Goal: Entertainment & Leisure: Consume media (video, audio)

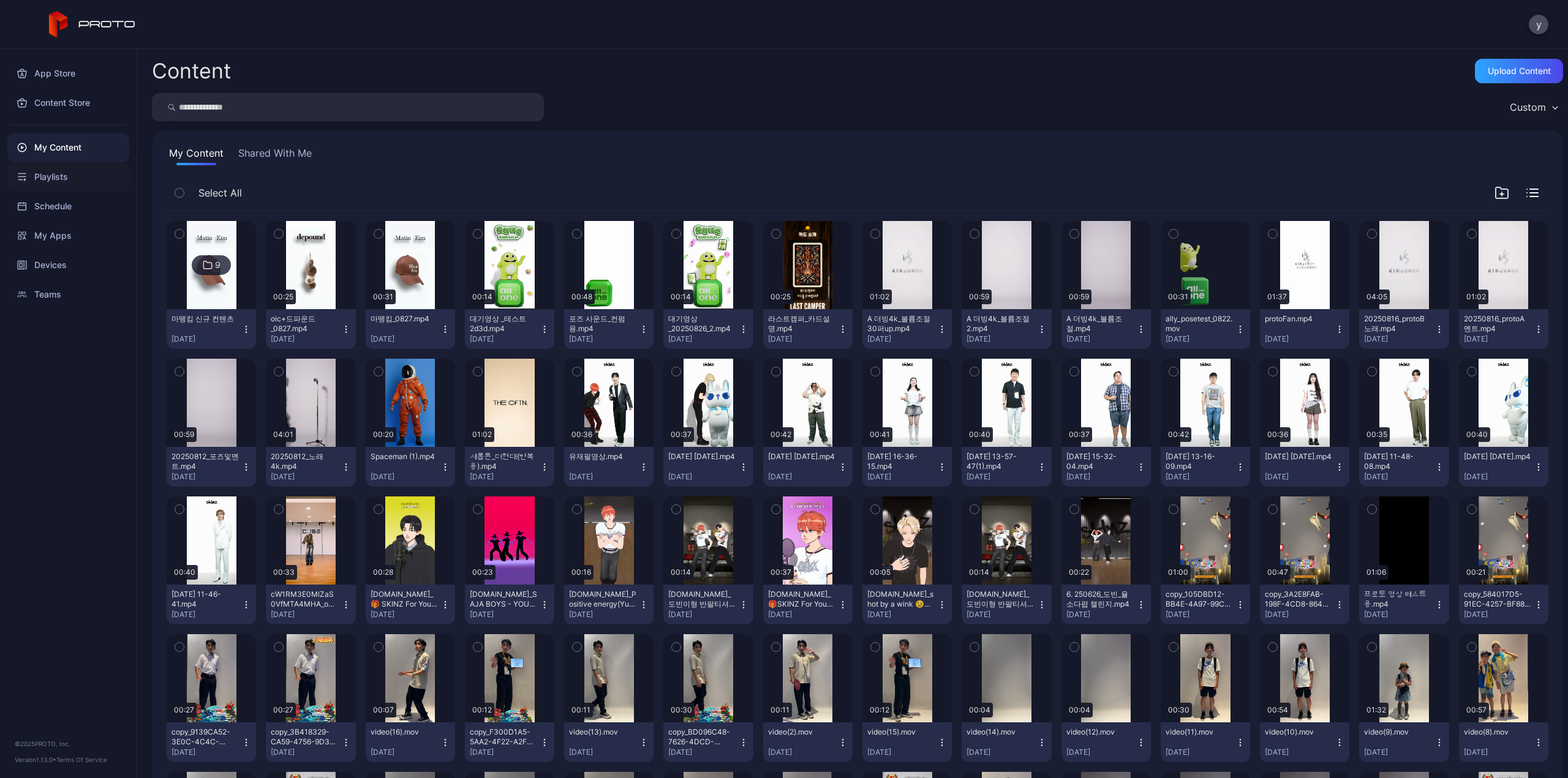
click at [62, 174] on div "Playlists" at bounding box center [68, 177] width 122 height 29
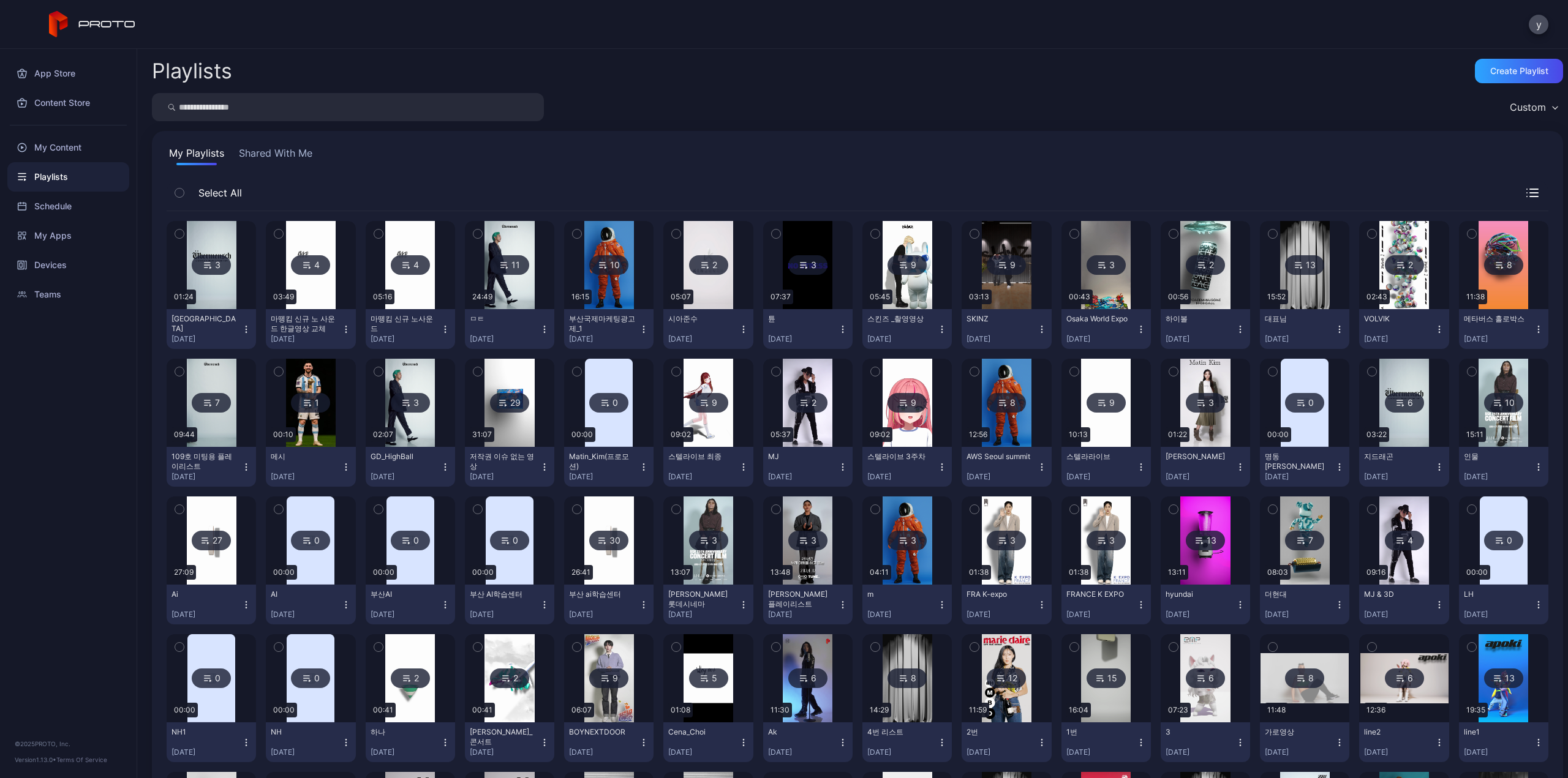
click at [375, 113] on input "search" at bounding box center [348, 107] width 392 height 28
type input "****"
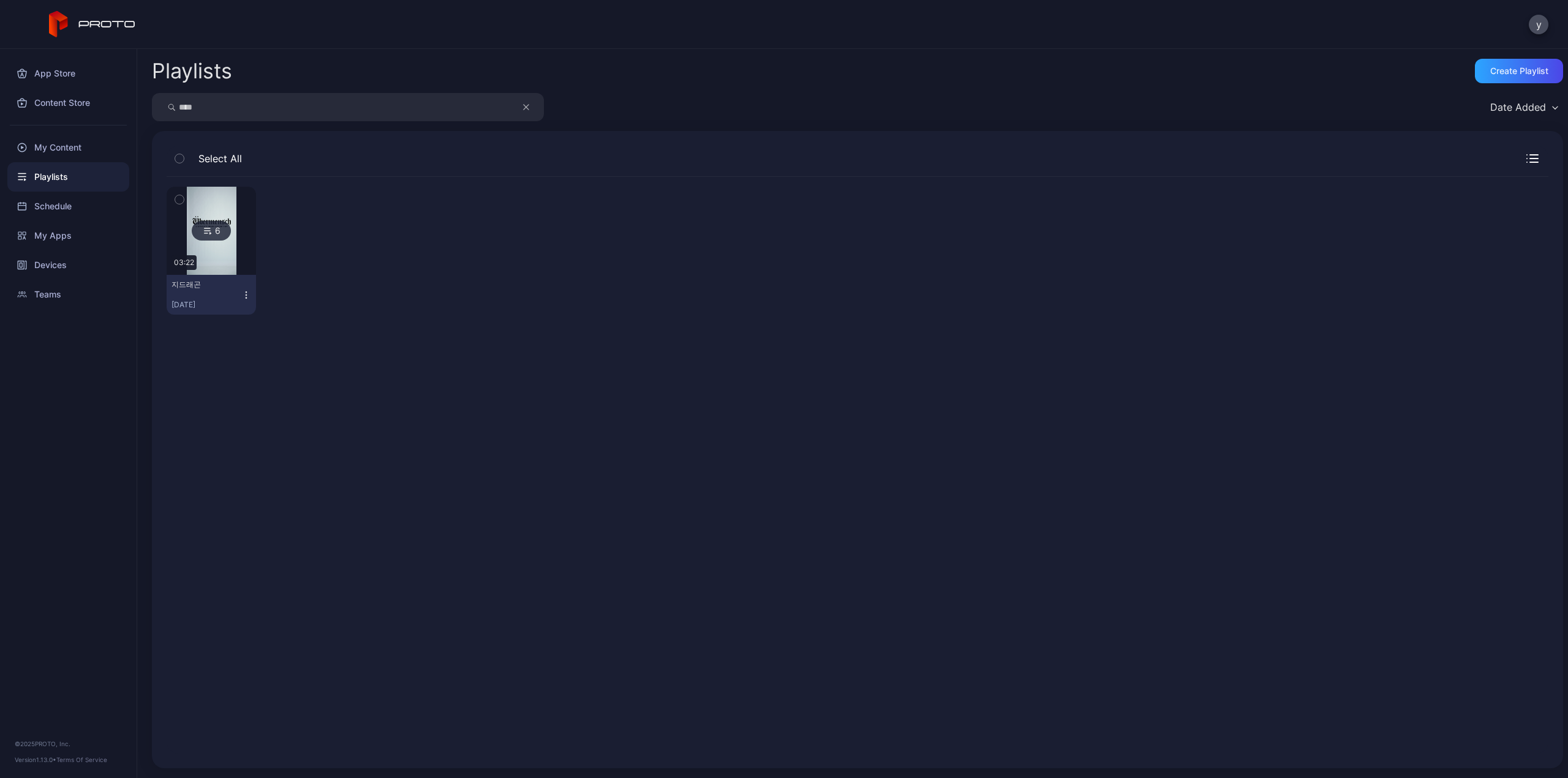
click at [233, 251] on img at bounding box center [212, 231] width 50 height 88
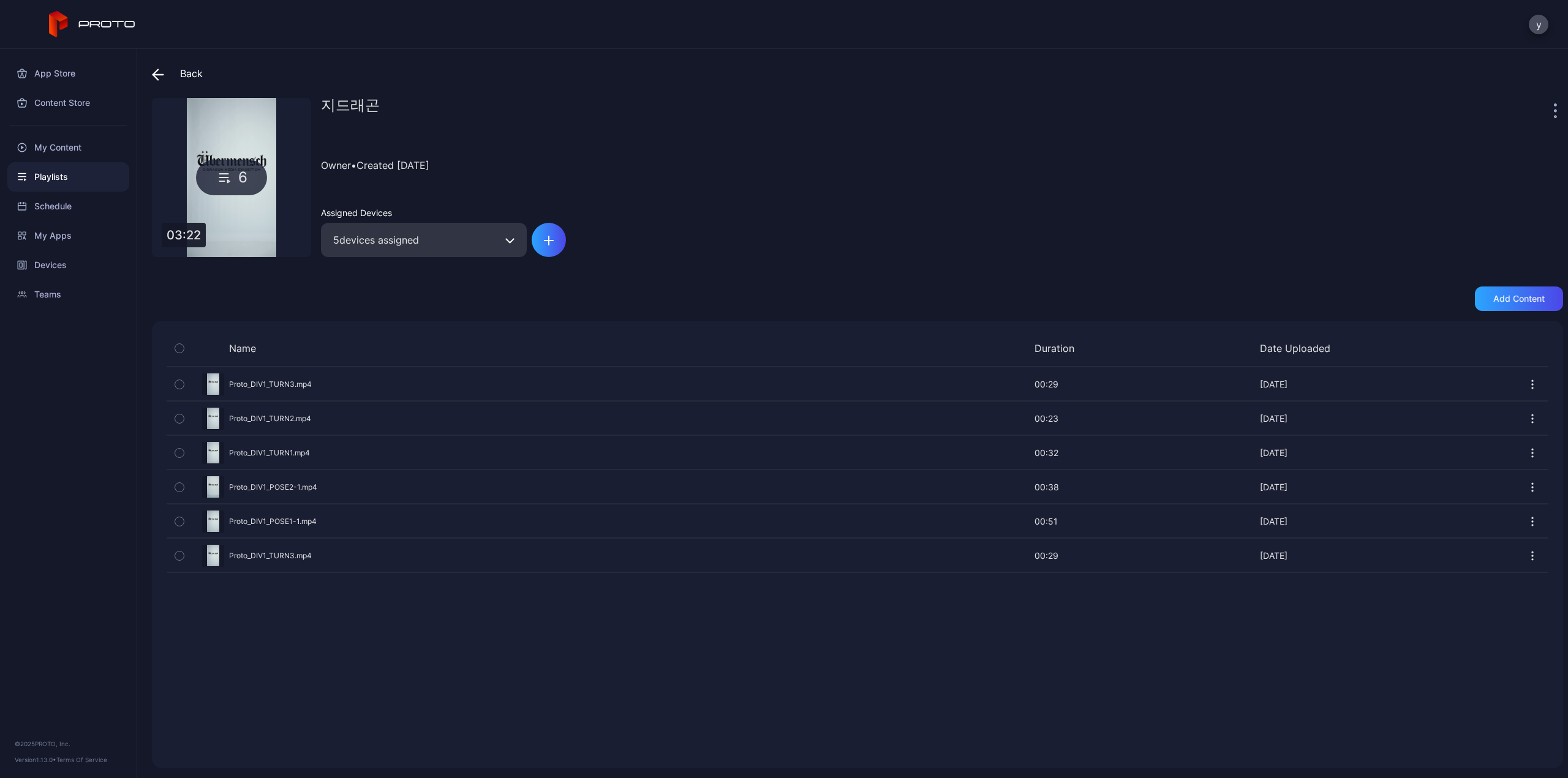
drag, startPoint x: 665, startPoint y: 205, endPoint x: 119, endPoint y: 11, distance: 579.4
click at [665, 205] on div "지드래곤 Owner • Created [DATE] Assigned Devices 5 devices assigned" at bounding box center [942, 178] width 1242 height 159
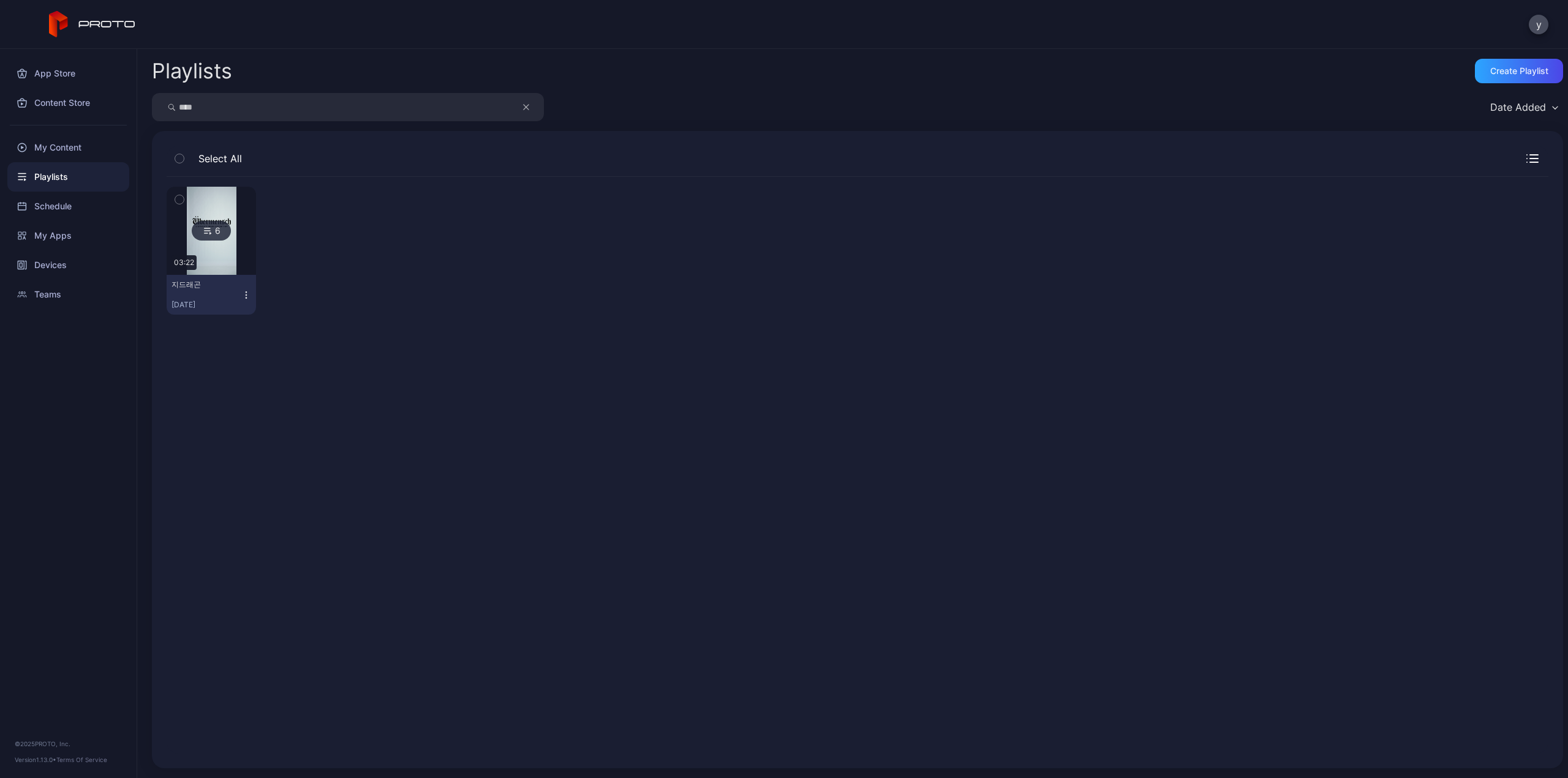
click at [342, 113] on input "****" at bounding box center [348, 107] width 392 height 28
type input "*"
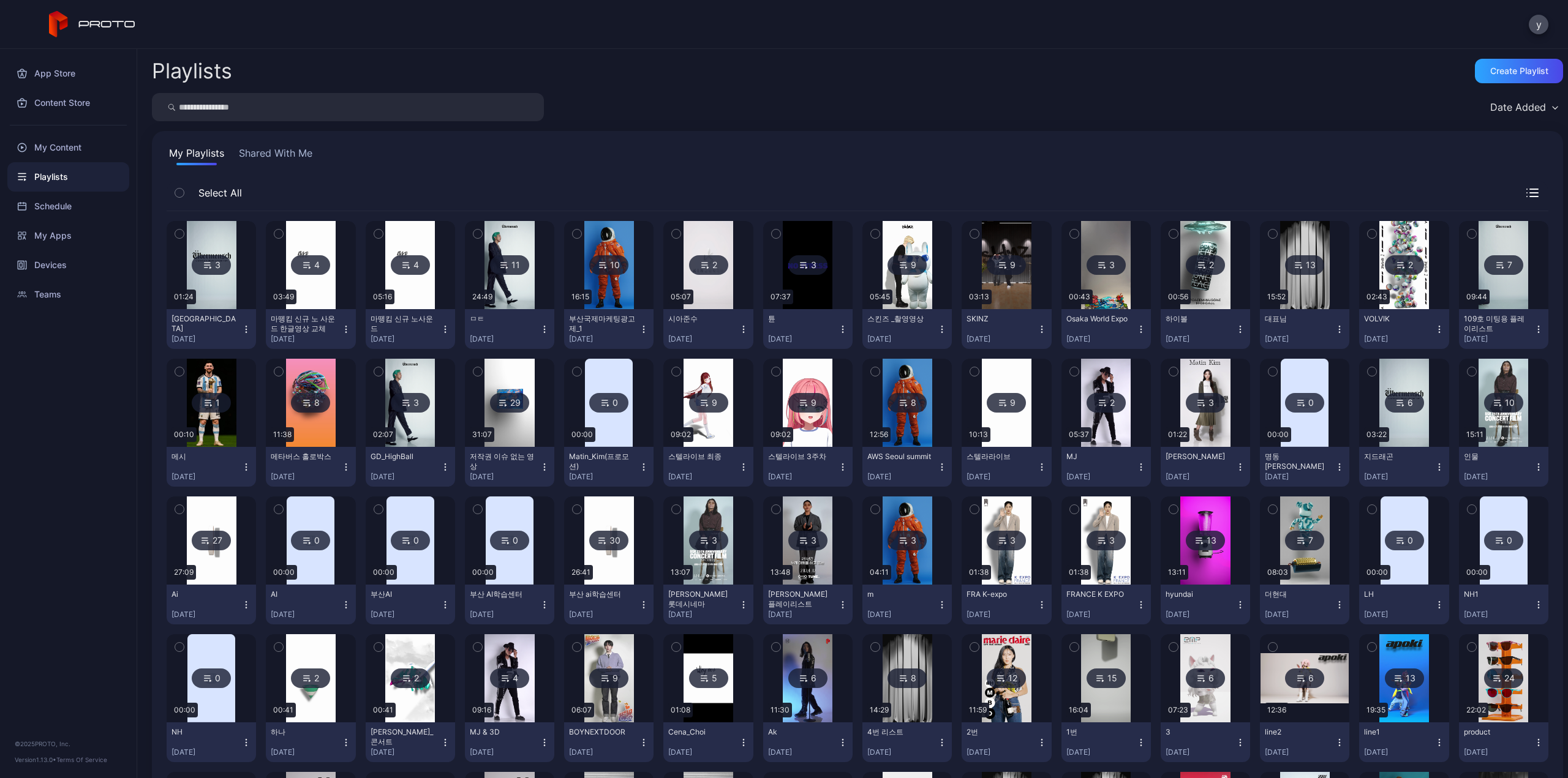
click at [313, 113] on input "search" at bounding box center [348, 107] width 392 height 28
type input "****"
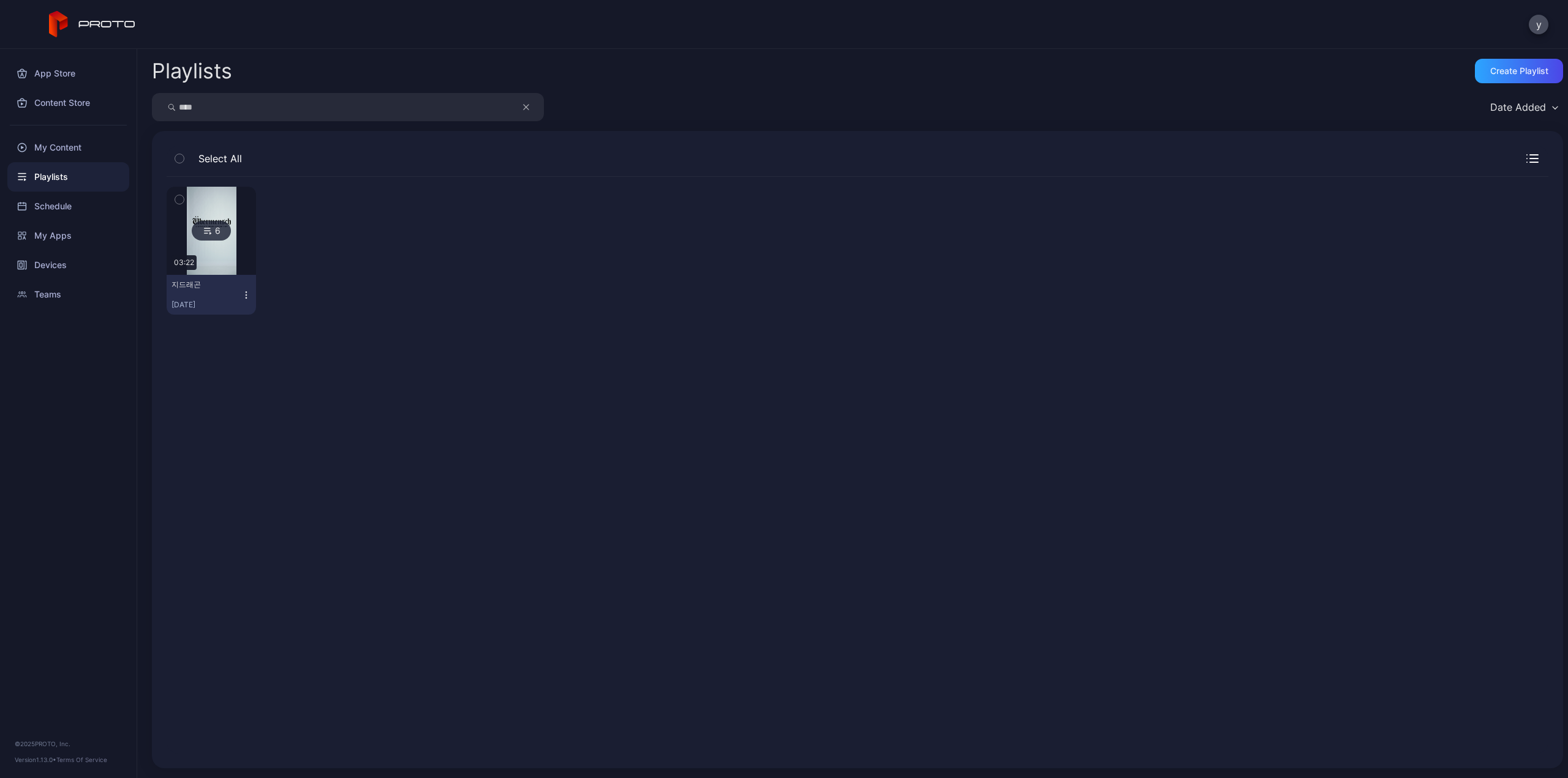
click at [1238, 756] on div "6 03:22 지드래곤 [DATE]" at bounding box center [857, 465] width 1401 height 596
click at [219, 217] on img at bounding box center [212, 231] width 50 height 88
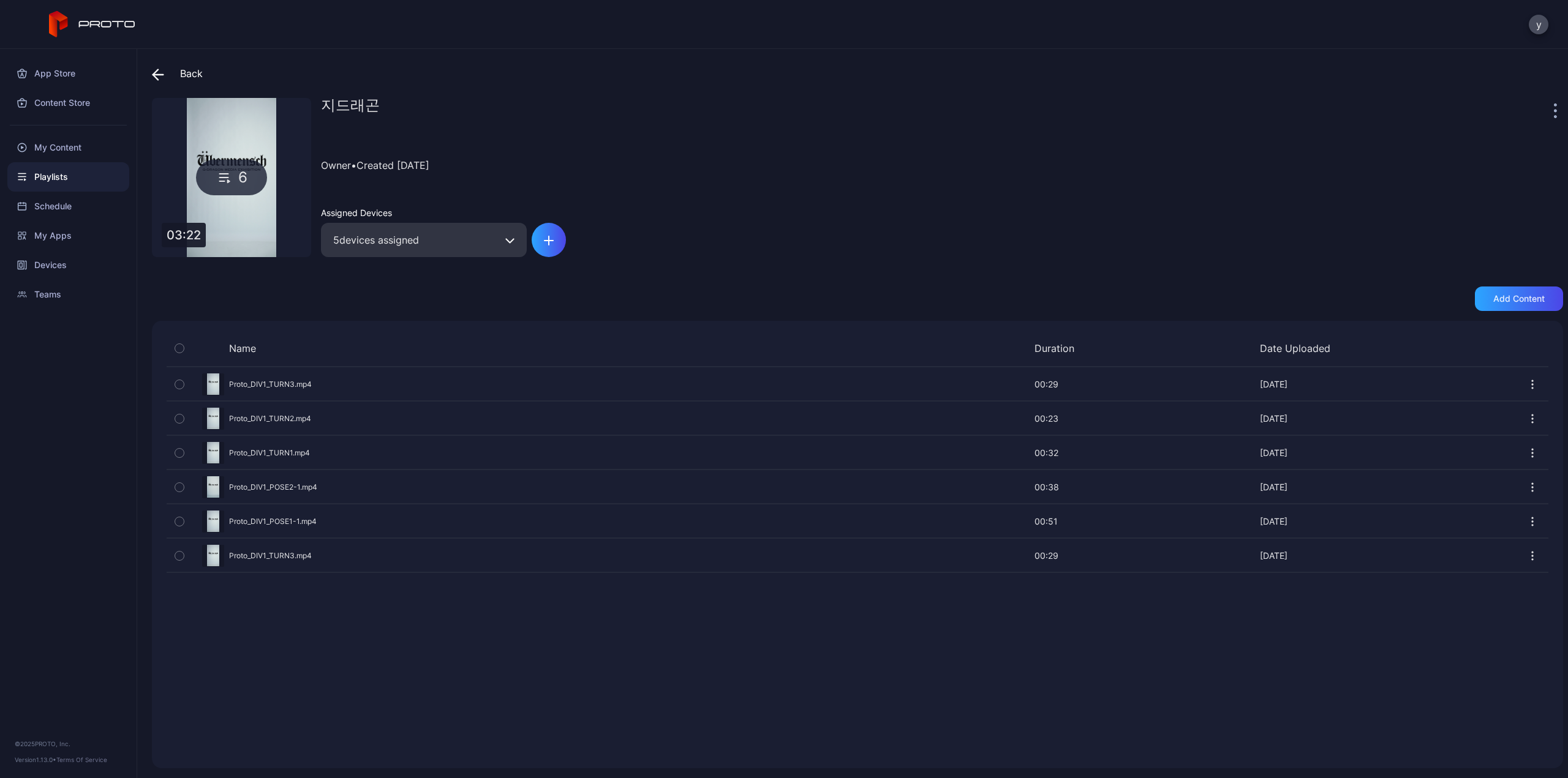
click at [746, 662] on div "Name Duration Date Uploaded Preview Proto_DIV1_TURN3.mp4 00:29 00:29 [DATE] Pre…" at bounding box center [857, 545] width 1411 height 448
click at [155, 80] on span at bounding box center [161, 73] width 19 height 22
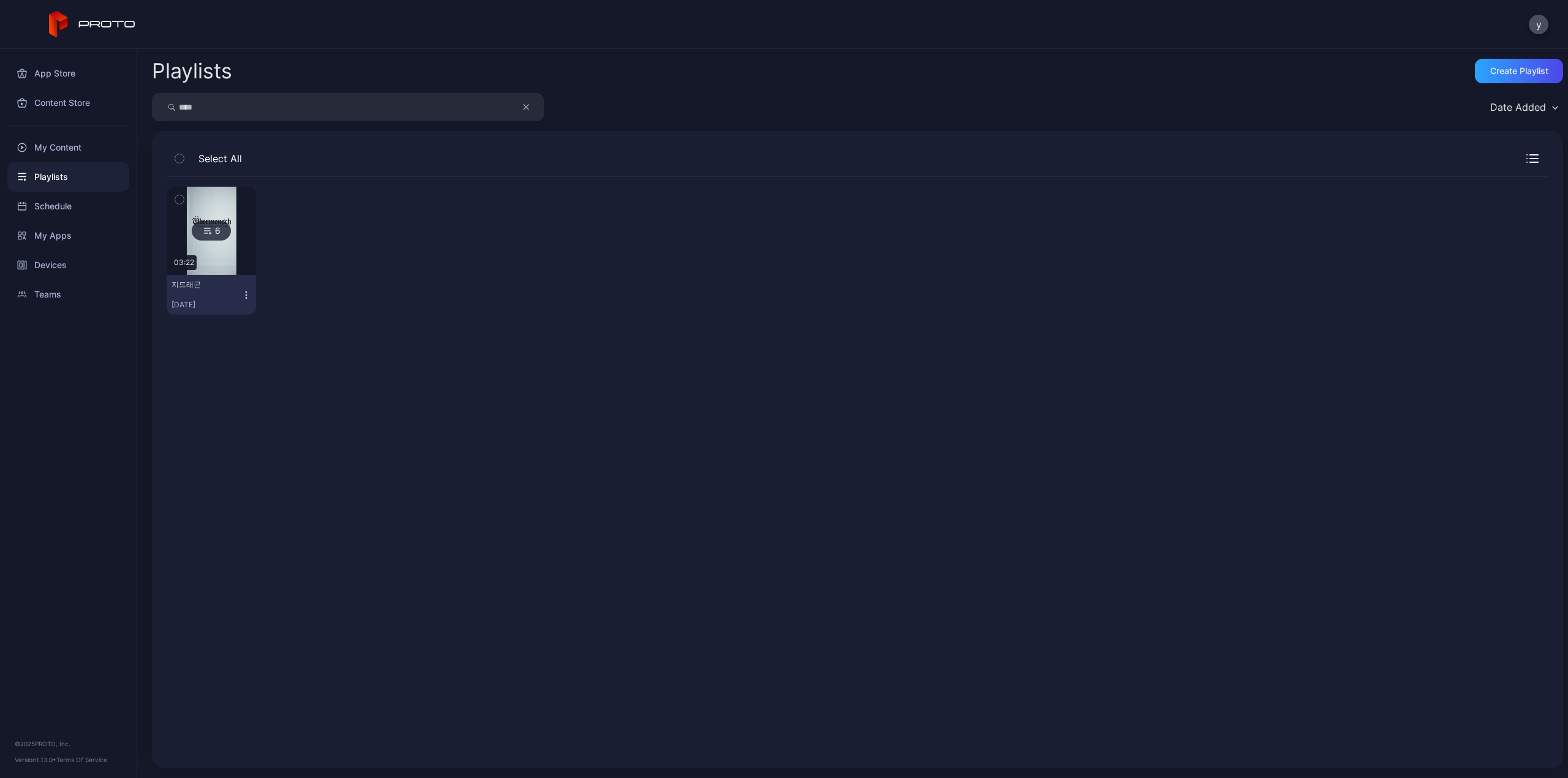
drag, startPoint x: 269, startPoint y: 111, endPoint x: 273, endPoint y: 117, distance: 7.2
click at [268, 115] on input "****" at bounding box center [348, 107] width 392 height 28
click at [542, 416] on div "6 03:22 지드래곤 [DATE]" at bounding box center [857, 466] width 1382 height 577
click at [281, 111] on input "****" at bounding box center [348, 107] width 392 height 28
type input "*"
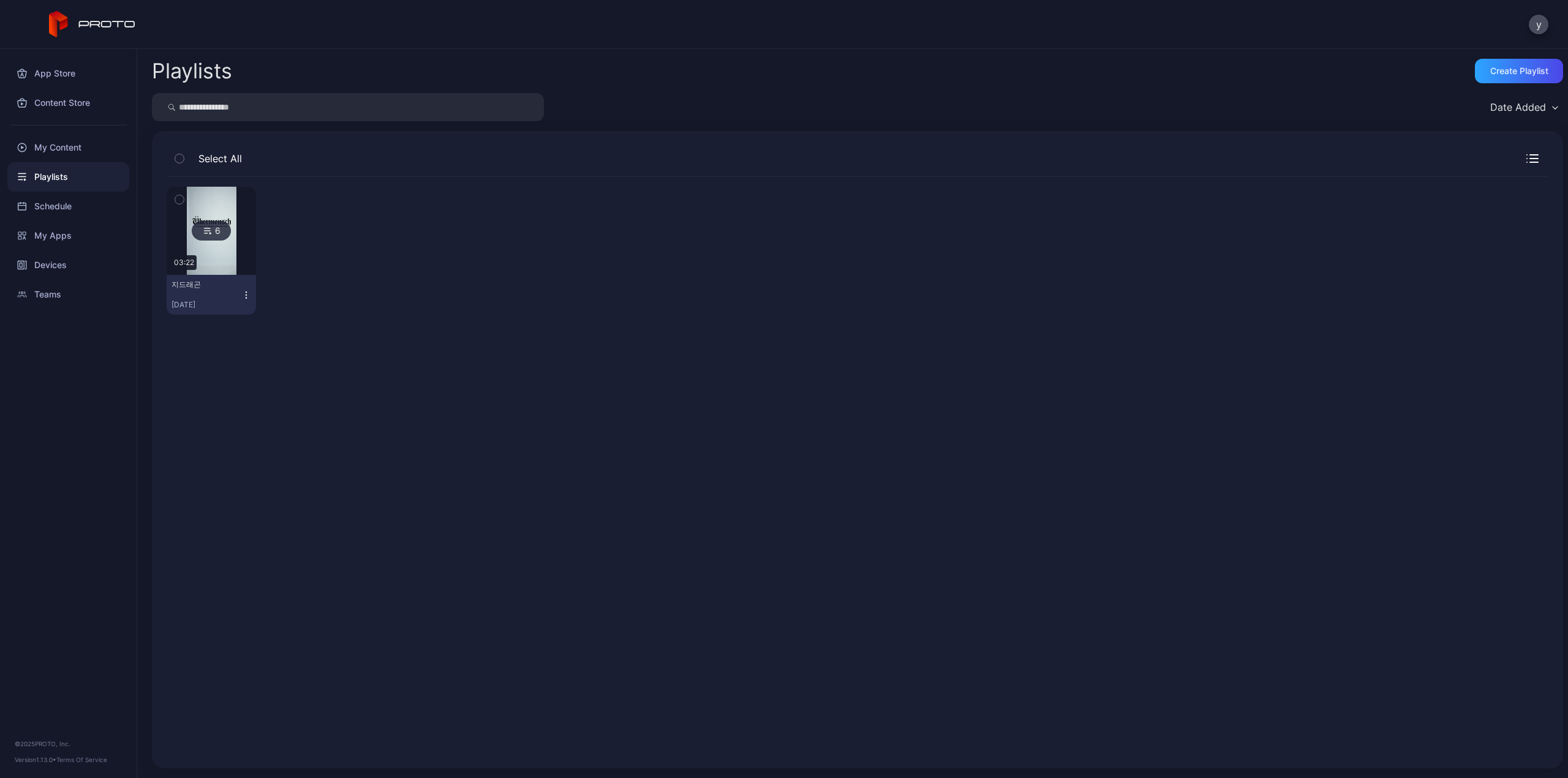
click at [92, 186] on div "Playlists" at bounding box center [68, 177] width 122 height 29
click at [36, 188] on div "Playlists" at bounding box center [68, 177] width 122 height 29
click at [60, 146] on div "My Content" at bounding box center [68, 147] width 122 height 29
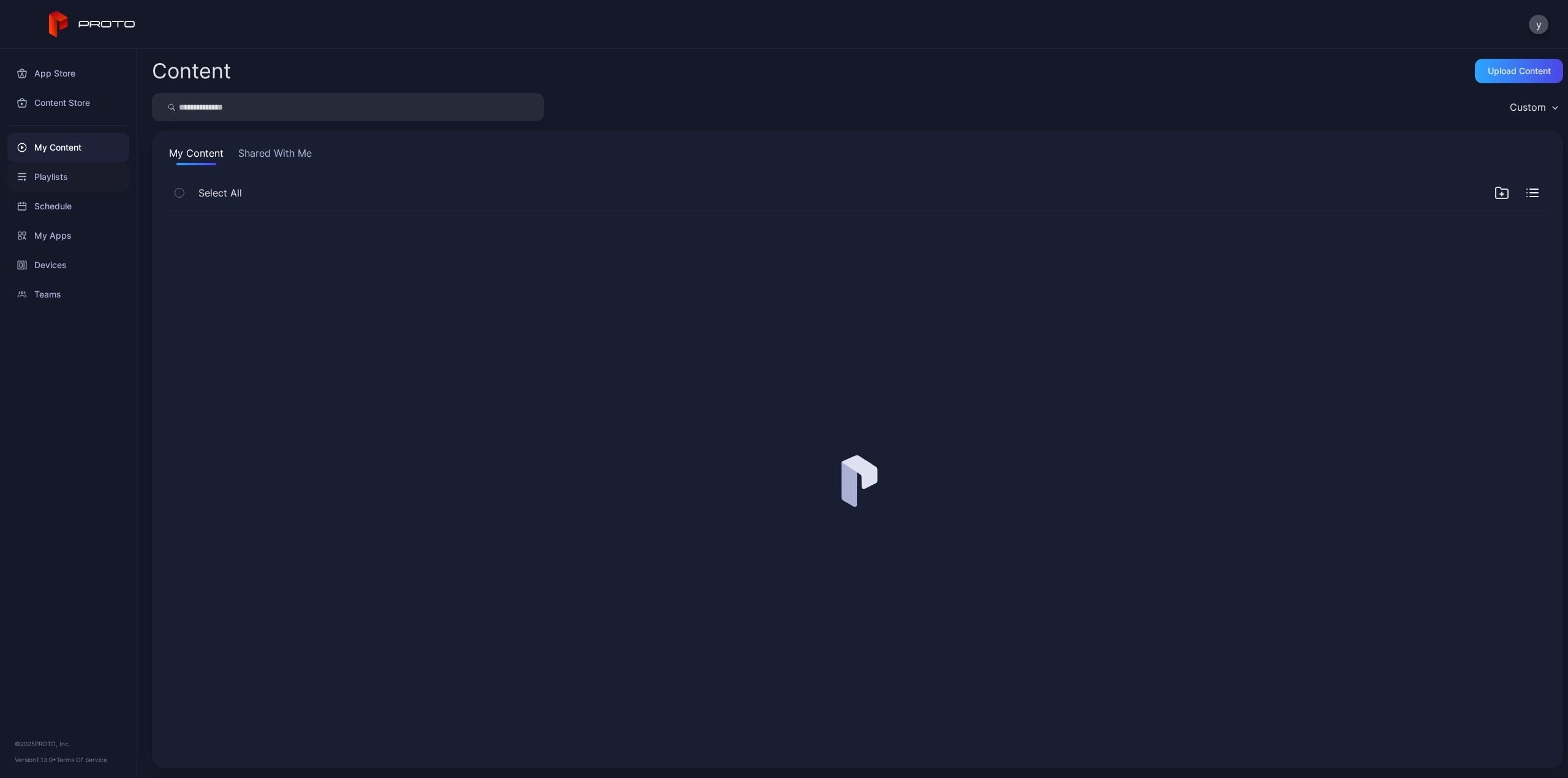
click at [59, 175] on div "Playlists" at bounding box center [68, 177] width 122 height 29
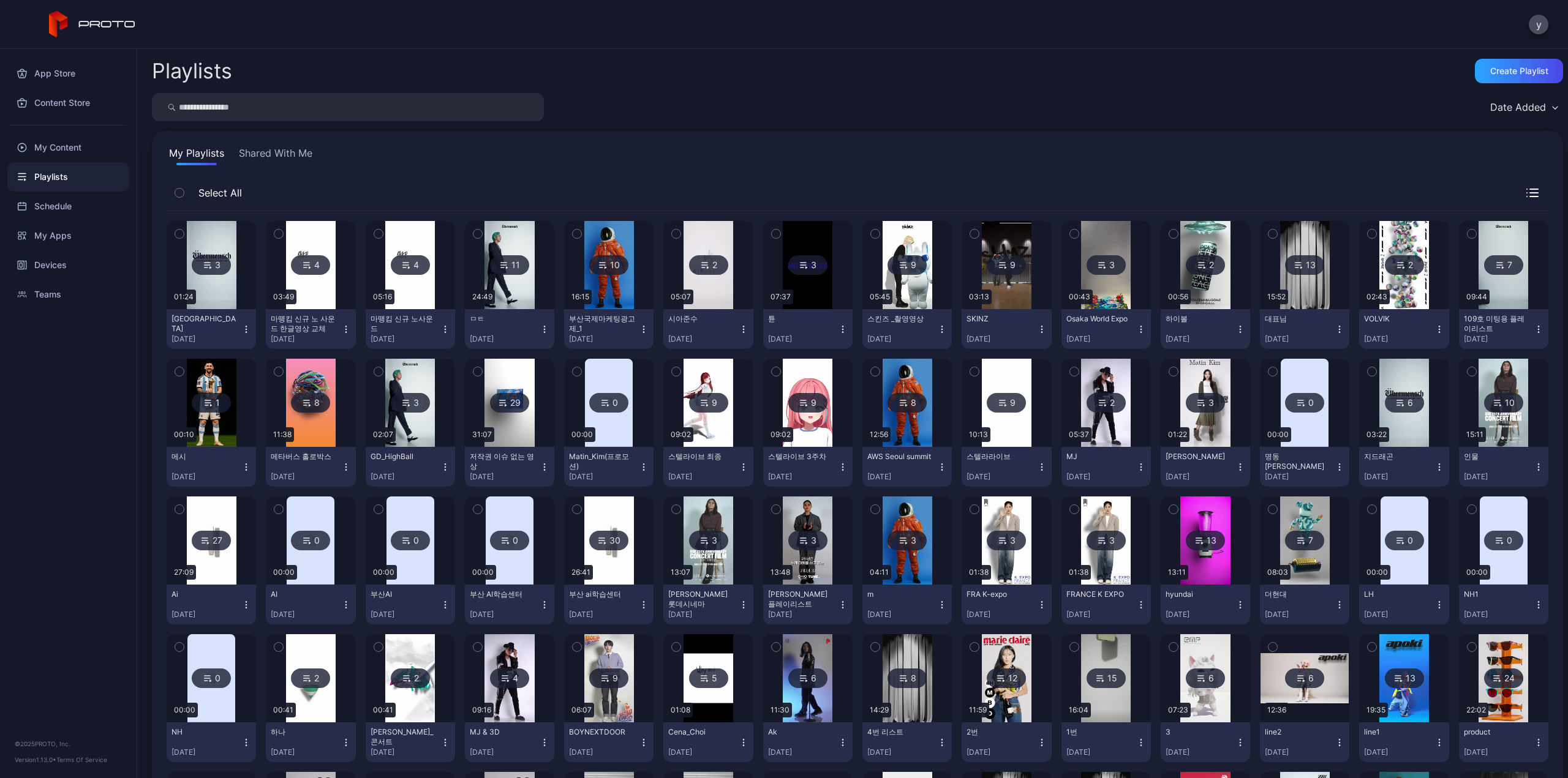
click at [229, 286] on img at bounding box center [212, 265] width 50 height 88
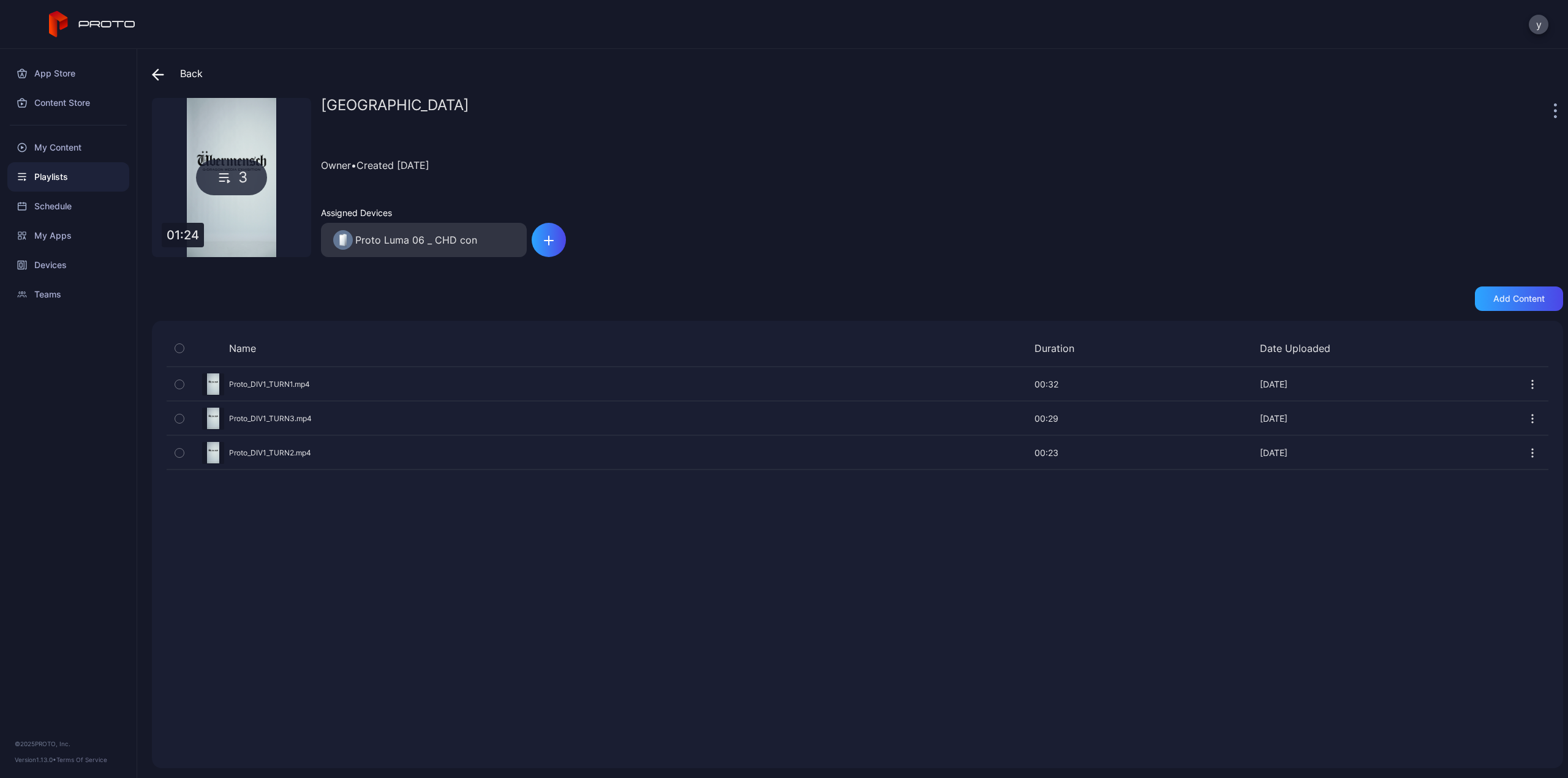
click at [261, 381] on div "Preview" at bounding box center [857, 384] width 1382 height 32
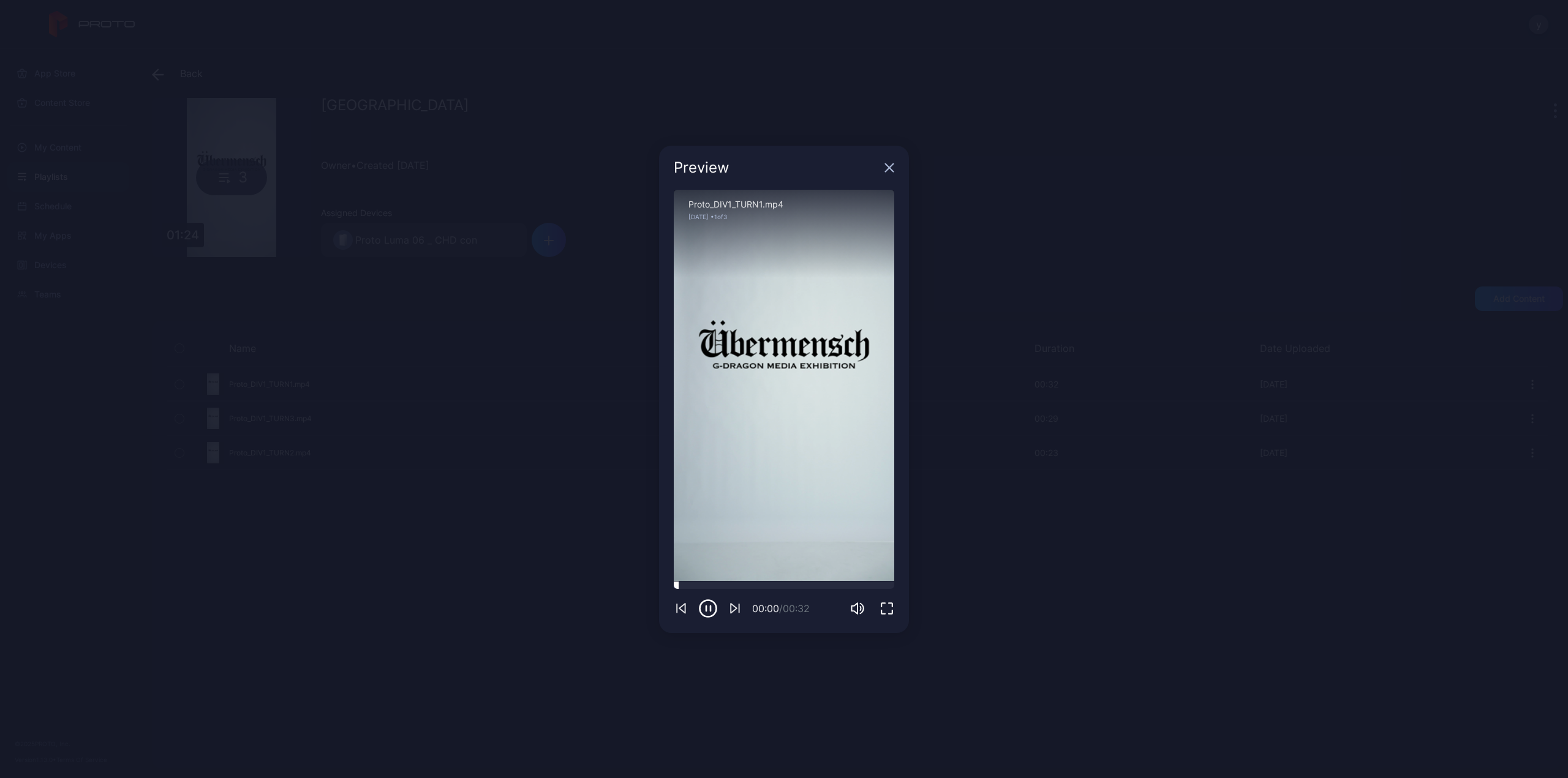
click at [737, 588] on div at bounding box center [784, 585] width 220 height 7
click at [808, 590] on div "00:10 / 00:32" at bounding box center [784, 600] width 220 height 36
click at [829, 586] on div at bounding box center [784, 585] width 220 height 7
drag, startPoint x: 889, startPoint y: 163, endPoint x: 597, endPoint y: 328, distance: 335.4
click at [889, 162] on div "Preview" at bounding box center [784, 168] width 250 height 44
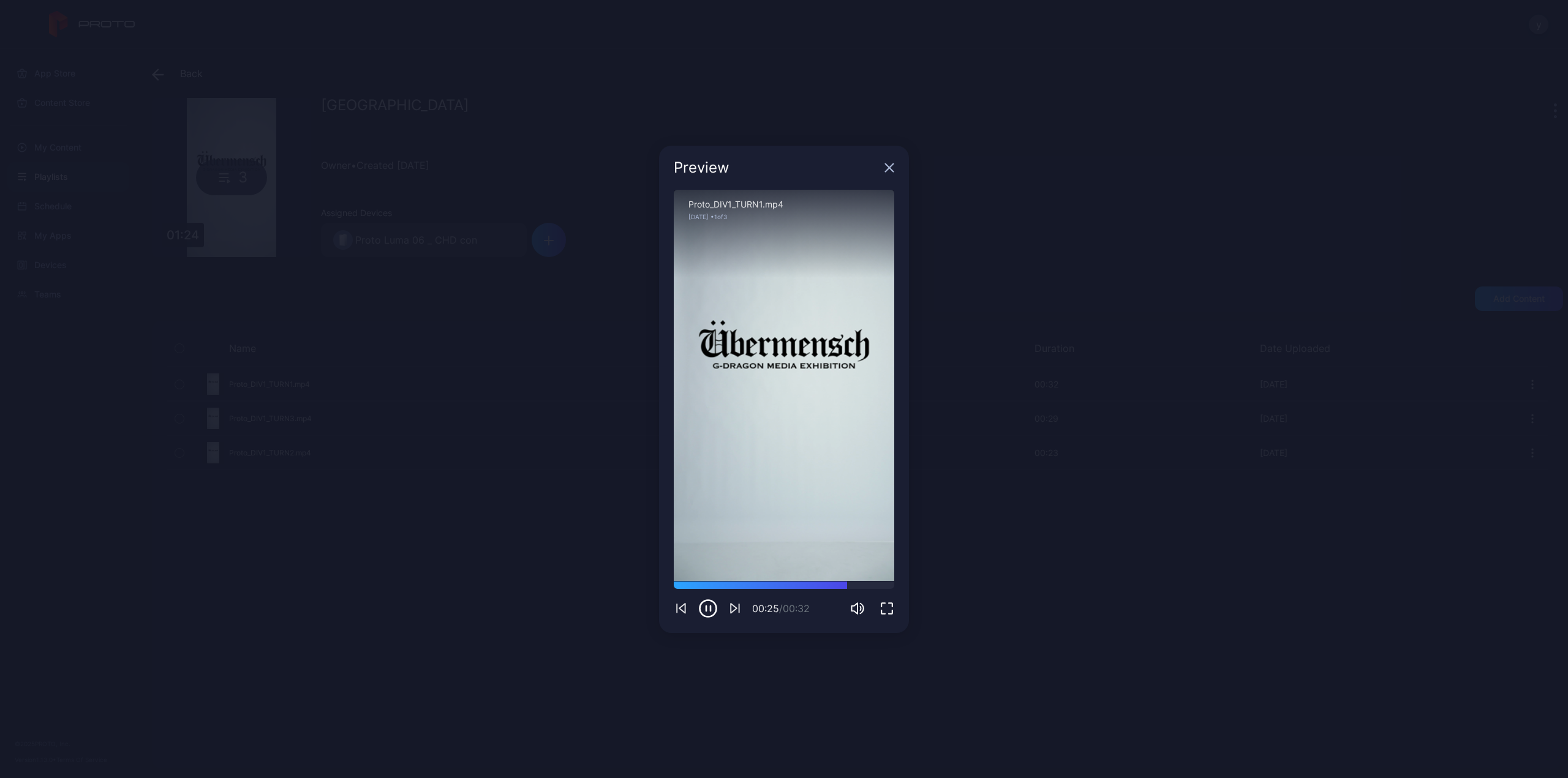
click at [888, 166] on icon "button" at bounding box center [890, 167] width 8 height 8
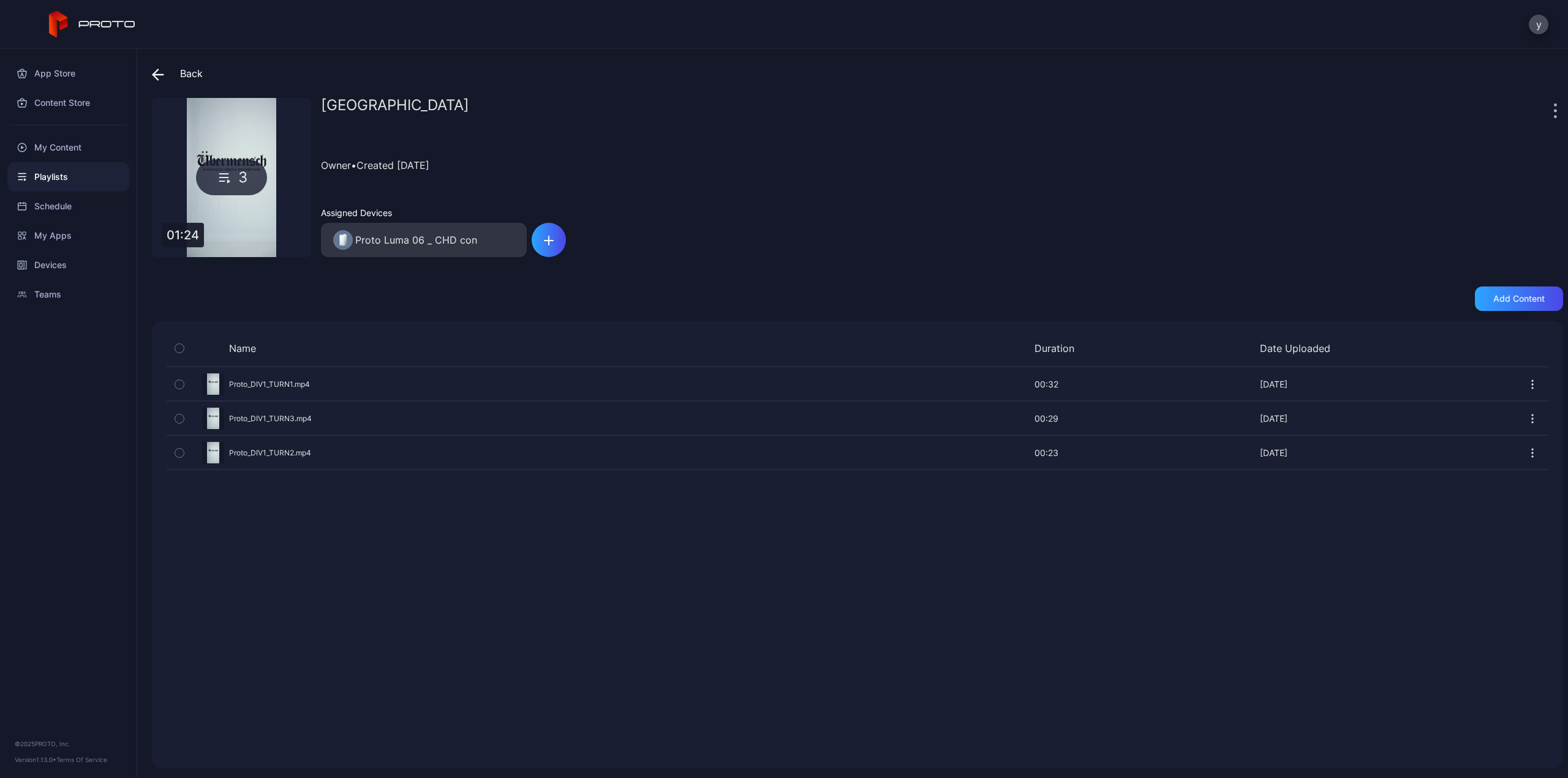
click at [284, 416] on div "Preview" at bounding box center [857, 418] width 1382 height 32
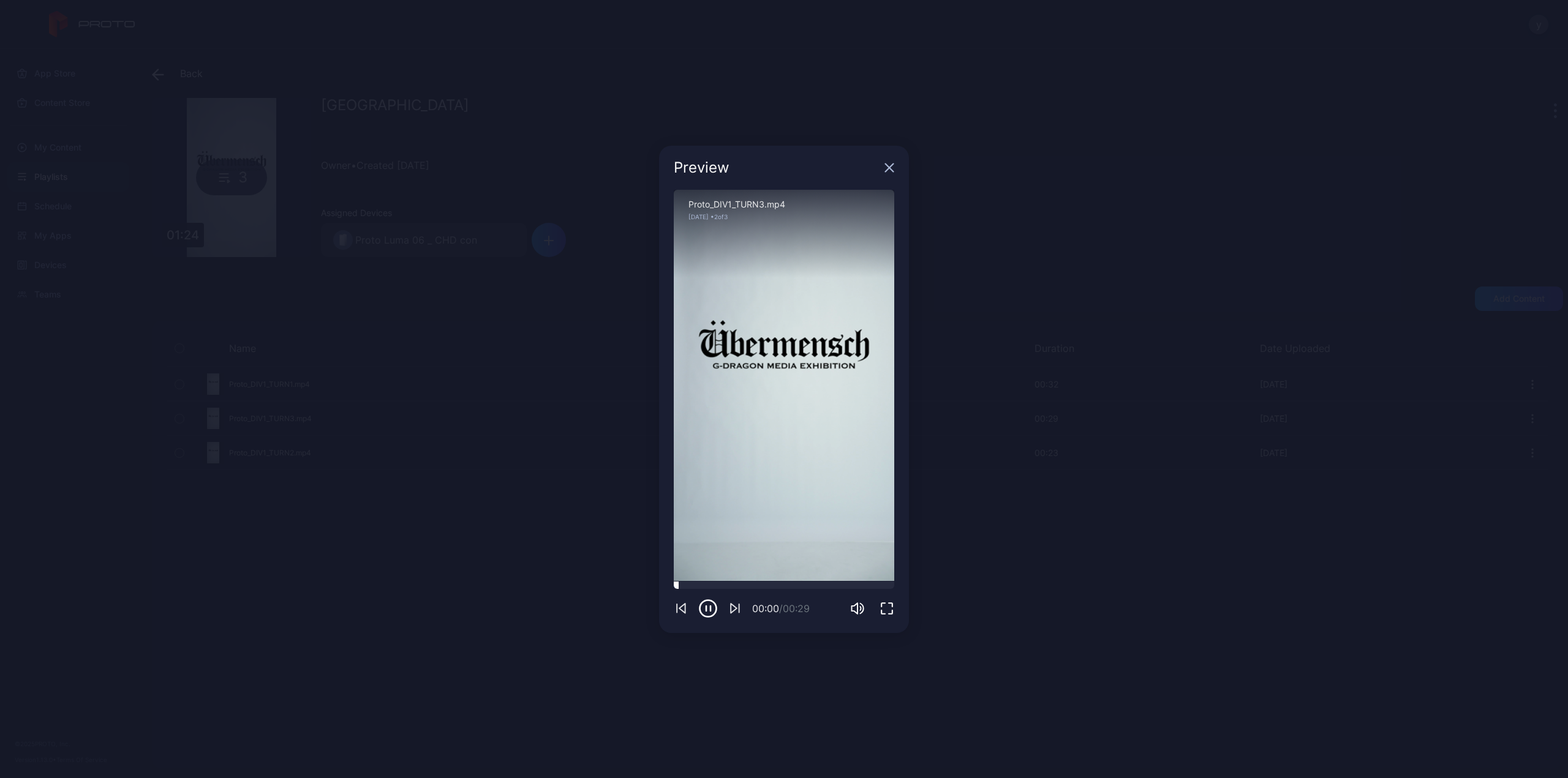
click at [745, 588] on div at bounding box center [784, 585] width 220 height 7
click at [810, 587] on div at bounding box center [784, 585] width 220 height 7
click at [892, 163] on icon "button" at bounding box center [889, 168] width 10 height 10
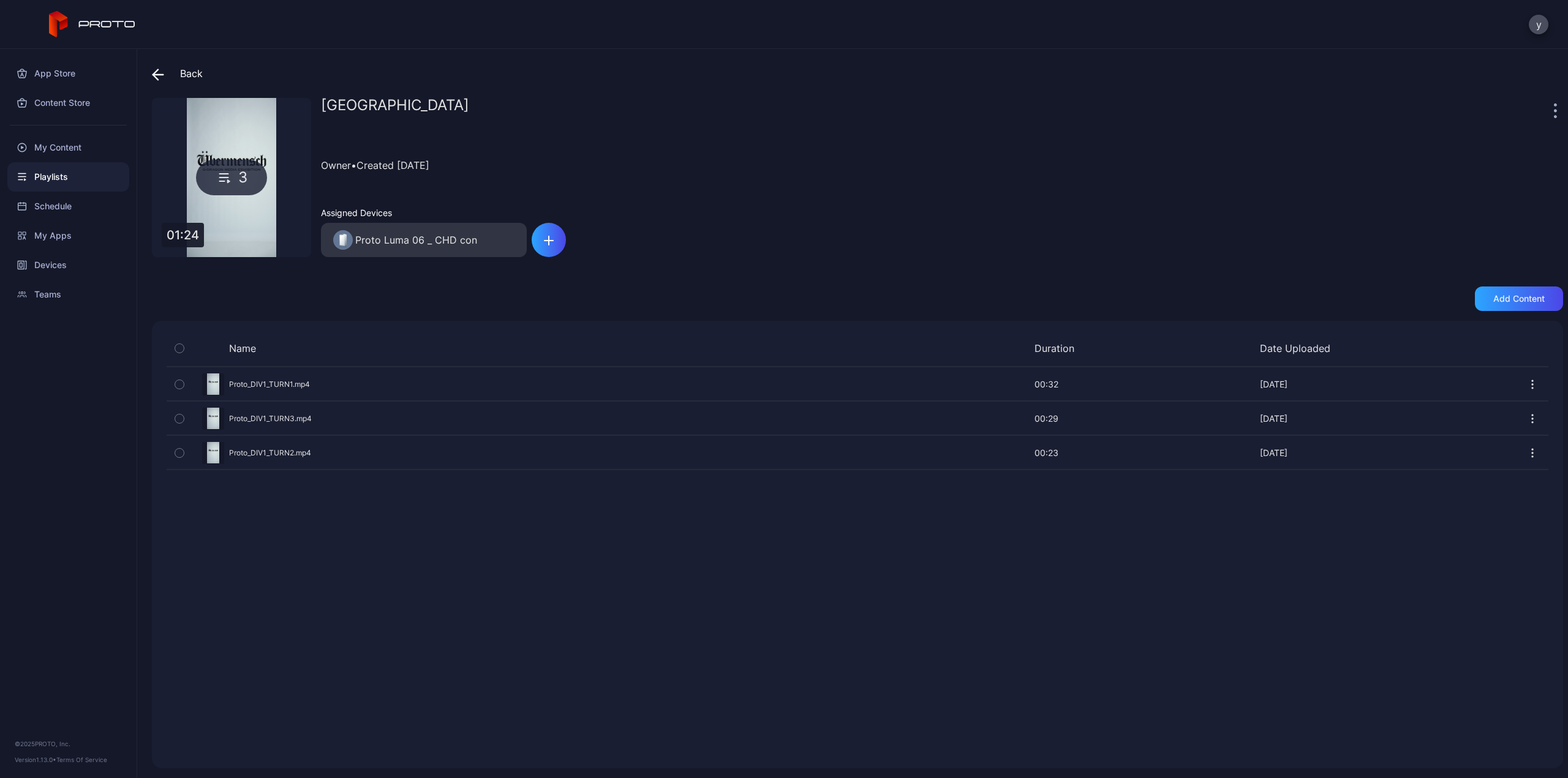
click at [295, 454] on div "Preview" at bounding box center [857, 452] width 1382 height 32
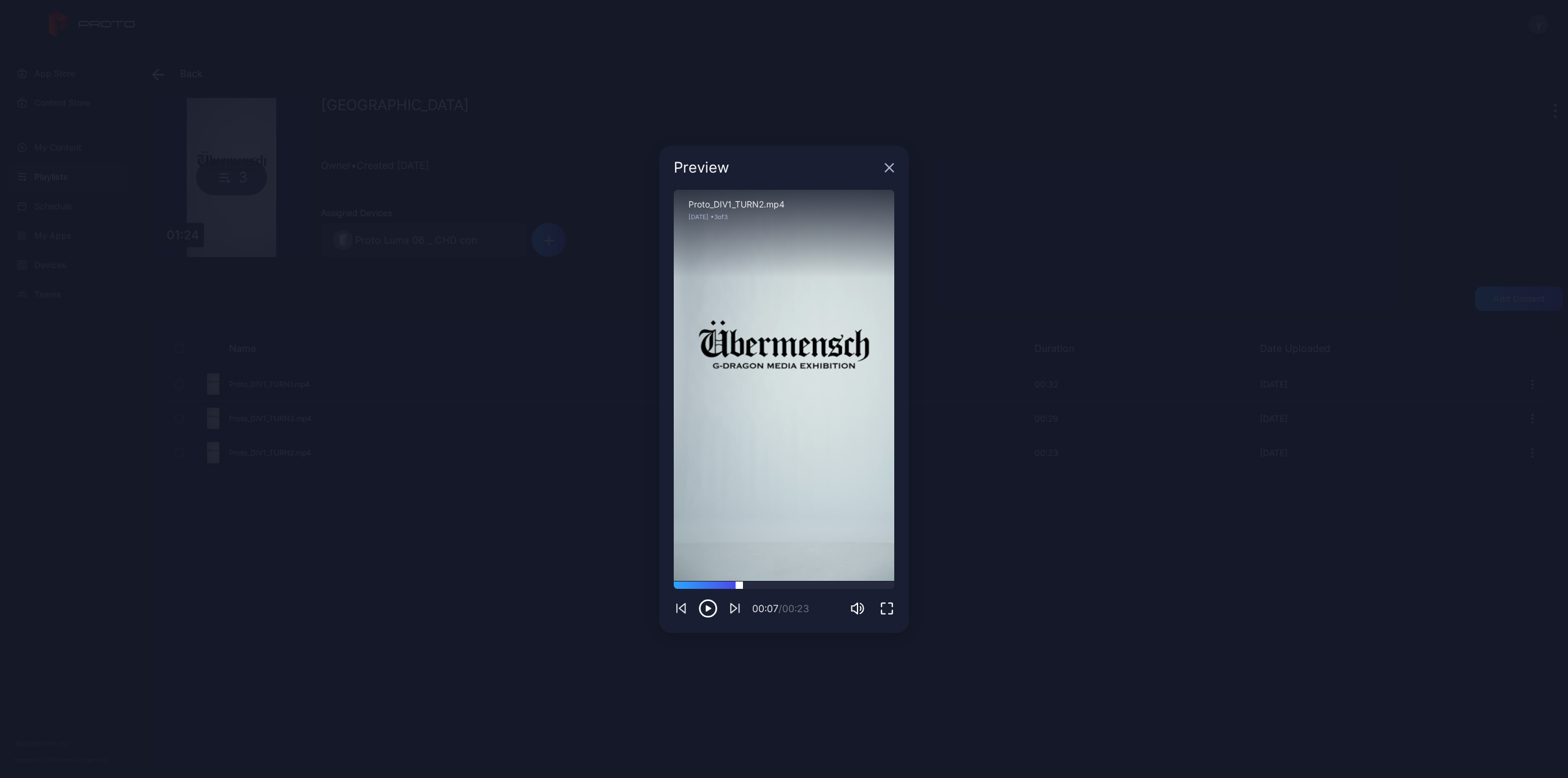
click at [739, 586] on div at bounding box center [784, 585] width 220 height 7
click at [812, 588] on div at bounding box center [784, 585] width 220 height 7
click at [858, 586] on div at bounding box center [784, 585] width 220 height 7
click at [735, 585] on div at bounding box center [784, 585] width 220 height 7
click at [890, 166] on icon "button" at bounding box center [890, 167] width 8 height 8
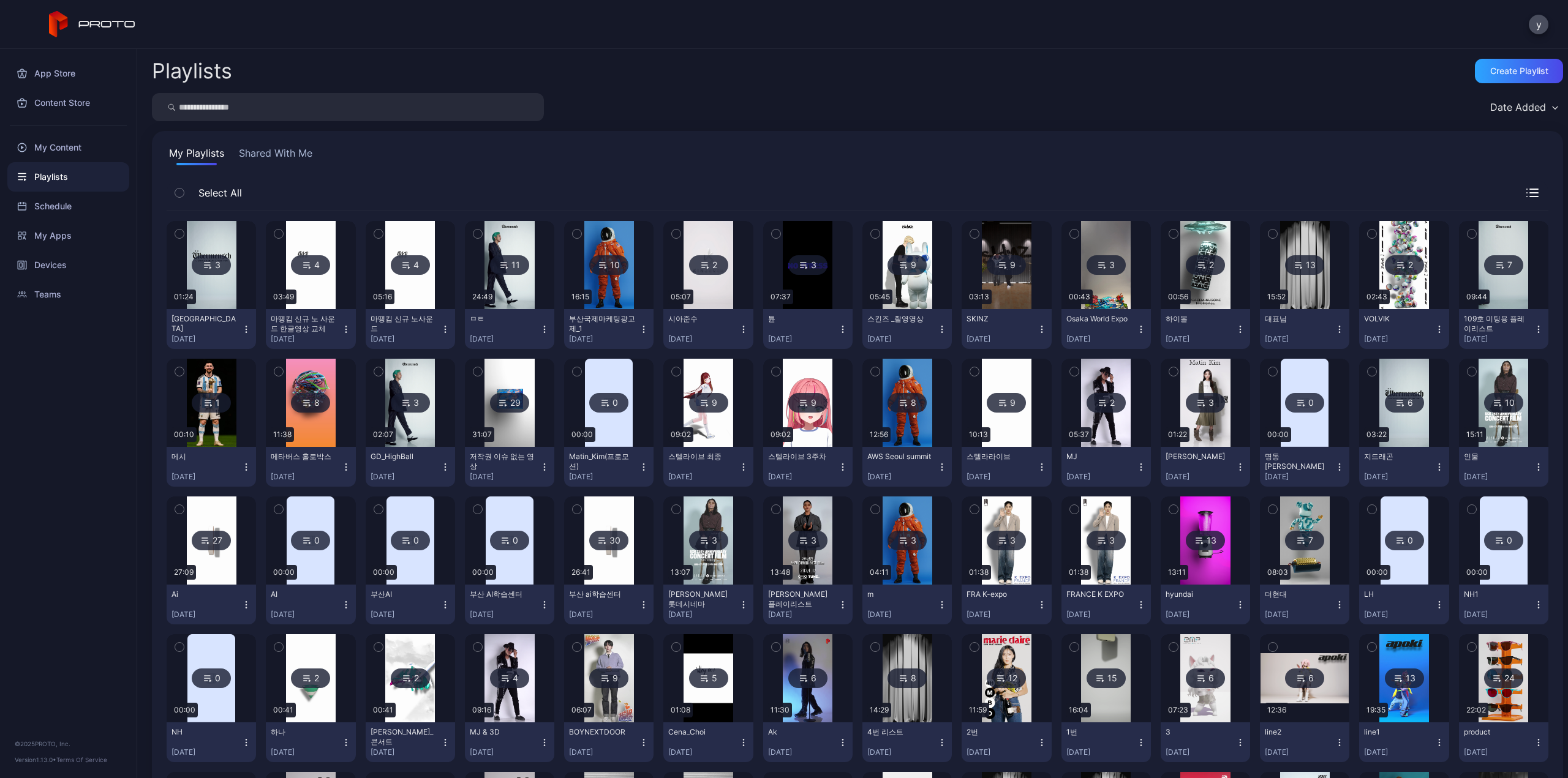
drag, startPoint x: 1230, startPoint y: 161, endPoint x: 1287, endPoint y: 164, distance: 57.1
click at [1231, 160] on div "My Playlists Shared With Me" at bounding box center [857, 156] width 1382 height 20
click at [650, 162] on div "My Playlists Shared With Me" at bounding box center [857, 156] width 1382 height 20
